Goal: Task Accomplishment & Management: Manage account settings

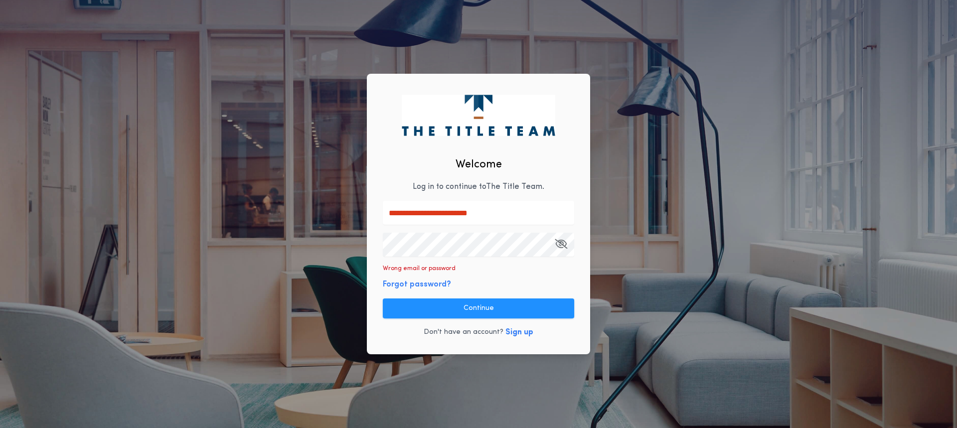
click at [428, 283] on button "Forgot password?" at bounding box center [417, 285] width 68 height 12
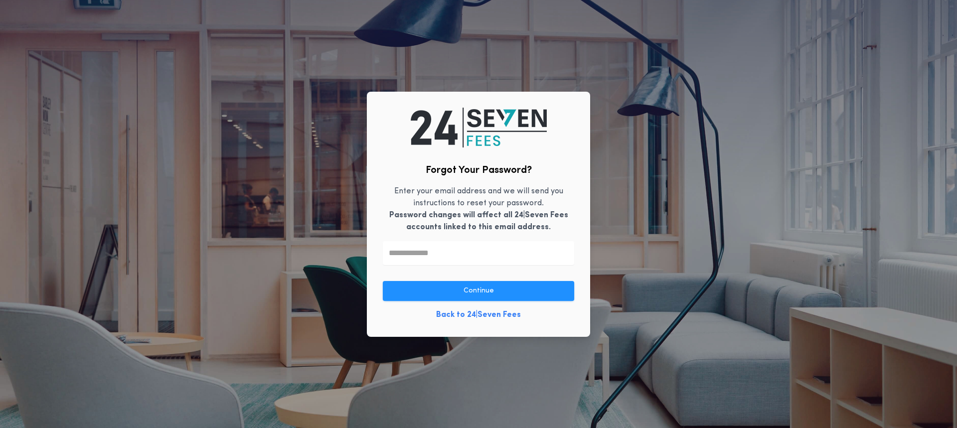
click at [501, 244] on input "text" at bounding box center [478, 253] width 191 height 24
type input "**********"
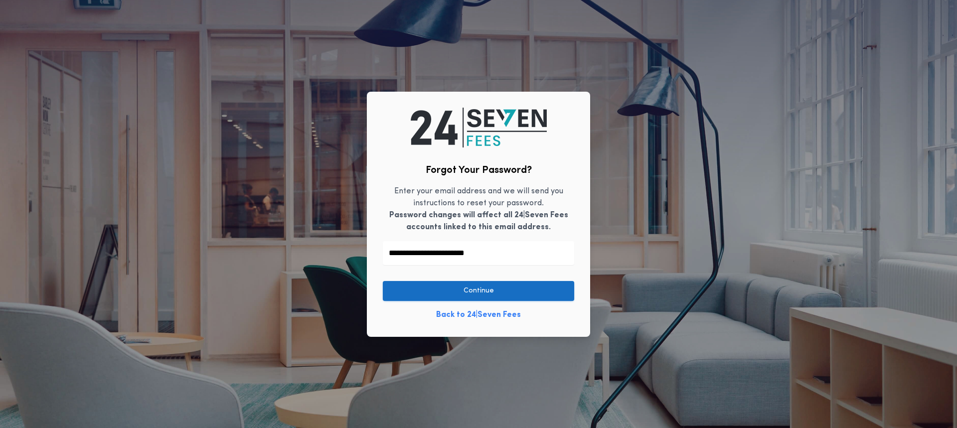
click at [538, 293] on button "Continue" at bounding box center [478, 291] width 191 height 20
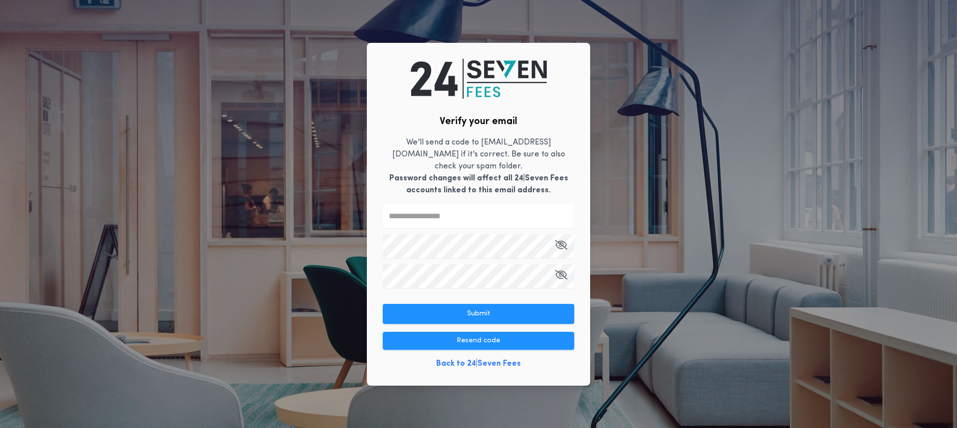
click at [426, 212] on input "text" at bounding box center [478, 216] width 191 height 24
click at [444, 204] on input "text" at bounding box center [478, 216] width 191 height 24
click at [473, 335] on button "Resend code" at bounding box center [478, 341] width 191 height 18
